Goal: Task Accomplishment & Management: Use online tool/utility

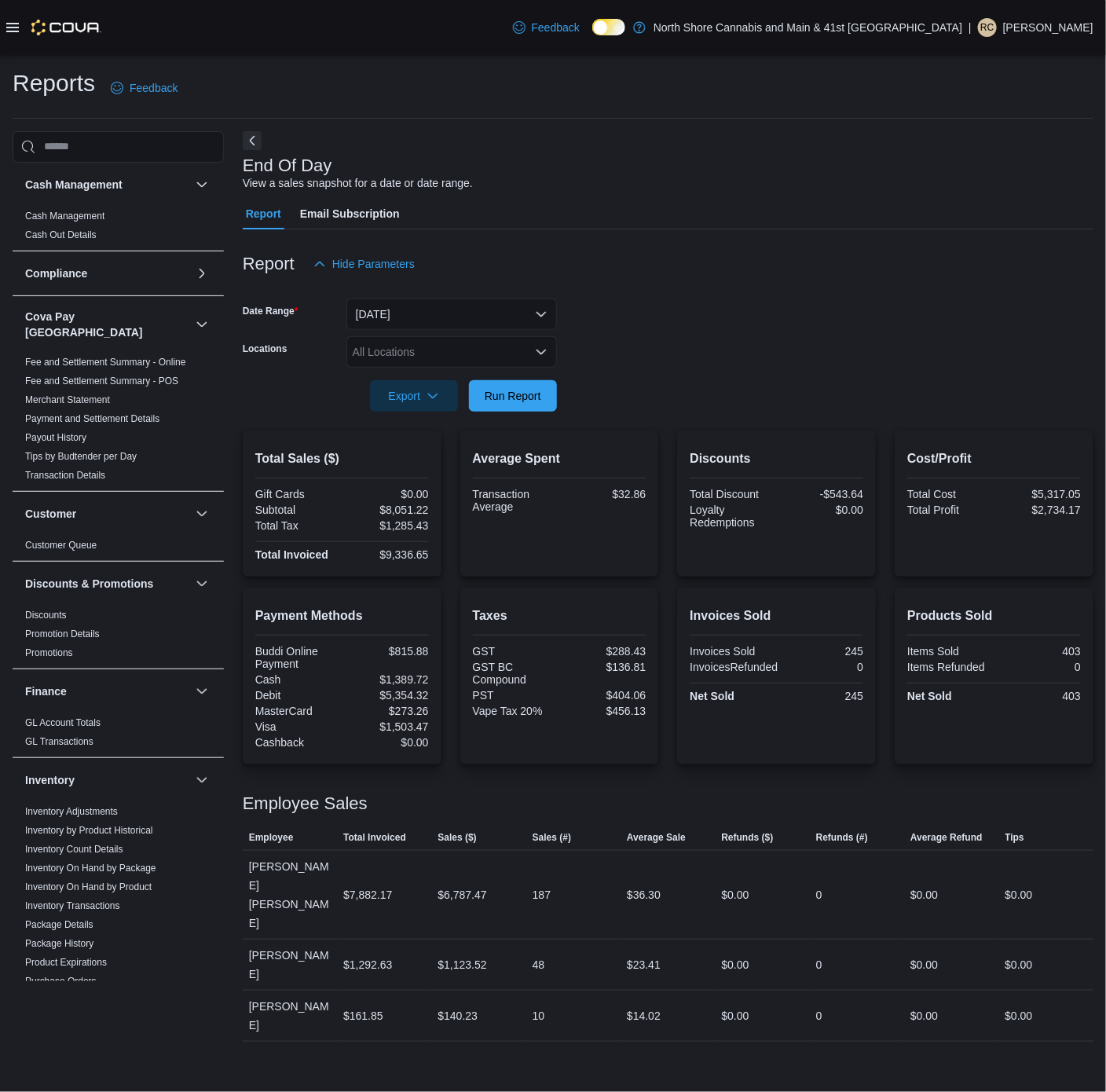
click at [455, 356] on div "All Locations" at bounding box center [451, 351] width 210 height 31
click at [433, 418] on span "[STREET_ADDRESS]" at bounding box center [434, 423] width 109 height 16
click at [733, 332] on form "Date Range [DATE] Locations [STREET_ADDRESS] Selected. [STREET_ADDRESS].. Press…" at bounding box center [668, 345] width 851 height 132
click at [491, 387] on span "Run Report" at bounding box center [513, 395] width 69 height 31
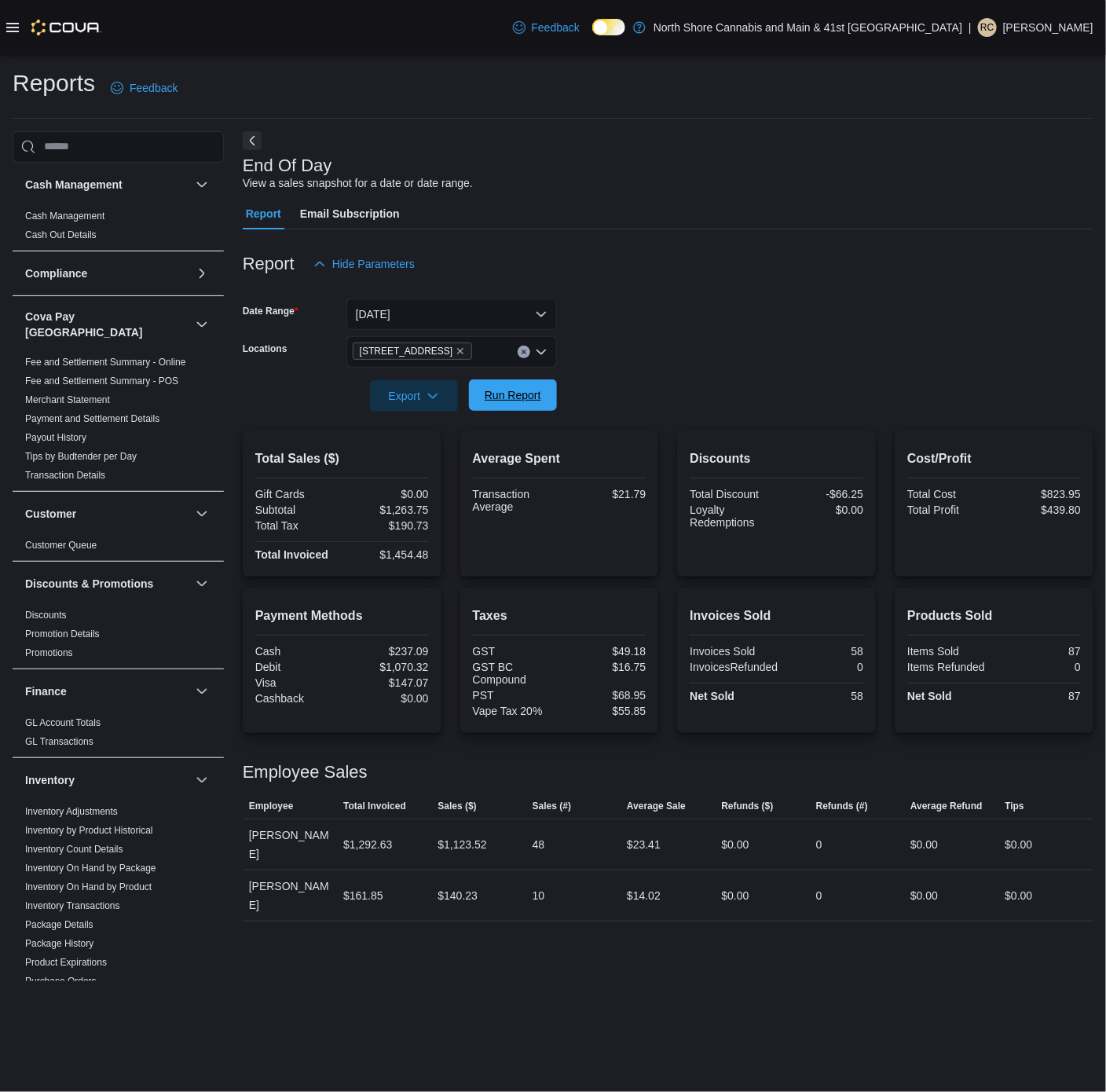
click at [508, 399] on span "Run Report" at bounding box center [513, 395] width 56 height 16
